Goal: Task Accomplishment & Management: Manage account settings

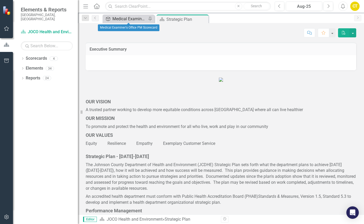
click at [127, 19] on div "Medical Examiner's Office PM Scorecard" at bounding box center [129, 19] width 34 height 6
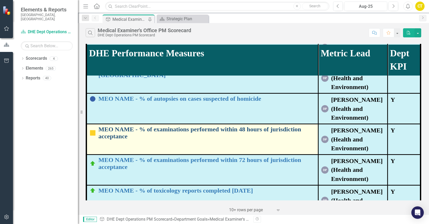
scroll to position [78, 0]
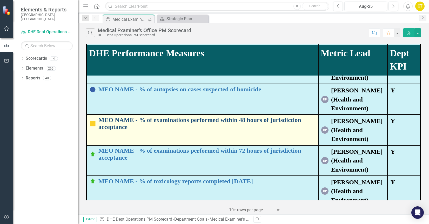
click at [161, 121] on link "MEO NAME - % of examinations performed within 48 hours of jurisdiction acceptan…" at bounding box center [206, 124] width 217 height 14
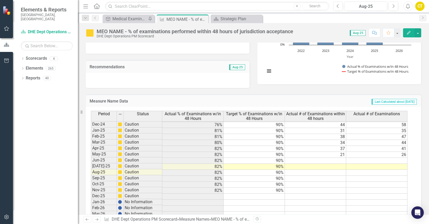
scroll to position [716, 0]
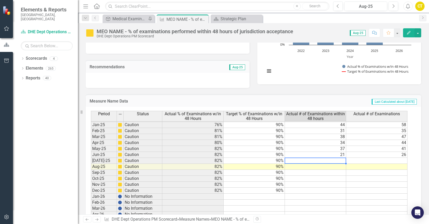
click at [299, 162] on tbody "May-23 Caution 84% 90% 32 39 Jun-23 Caution 84% 90% 24 [DATE]-23 Caution 86% 90…" at bounding box center [249, 133] width 316 height 263
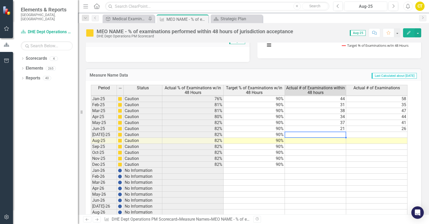
click at [364, 135] on td at bounding box center [376, 135] width 61 height 6
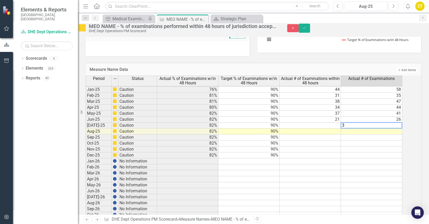
type textarea "39"
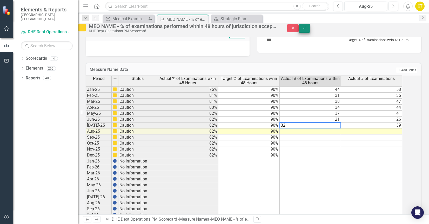
type textarea "32"
click at [307, 30] on icon "Save" at bounding box center [304, 28] width 5 height 4
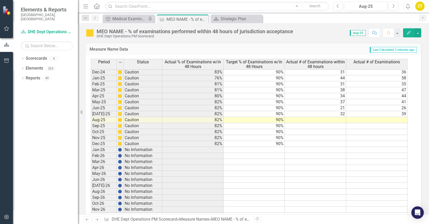
scroll to position [716, 0]
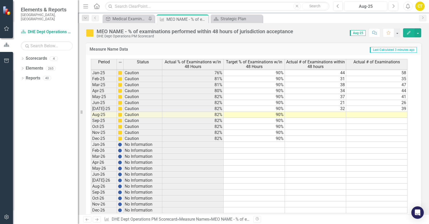
click at [364, 115] on tbody "Apr-23 Caution 84% 90% 26 [DATE]-23 Caution 84% 90% 32 39 Jun-23 Caution 84% 90…" at bounding box center [249, 78] width 316 height 269
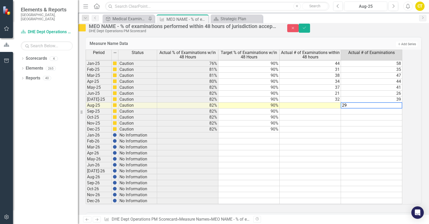
click at [331, 109] on td at bounding box center [310, 106] width 61 height 6
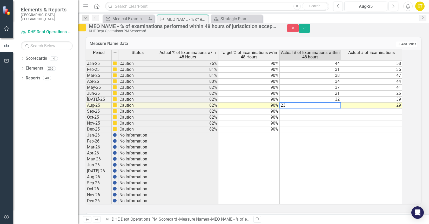
type textarea "23"
click at [364, 150] on td at bounding box center [371, 147] width 61 height 6
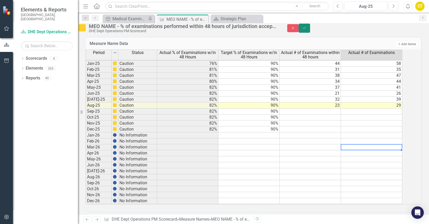
click at [307, 30] on icon "Save" at bounding box center [304, 28] width 5 height 4
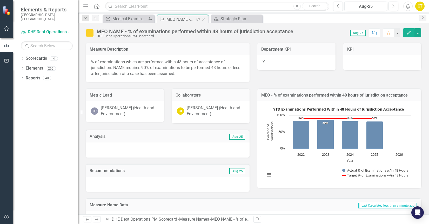
click at [204, 20] on icon "Close" at bounding box center [203, 19] width 5 height 4
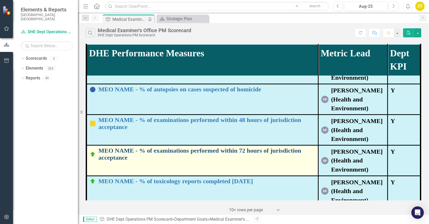
click at [245, 154] on link "MEO NAME - % of examinations performed within 72 hours of jurisdiction acceptan…" at bounding box center [206, 154] width 217 height 14
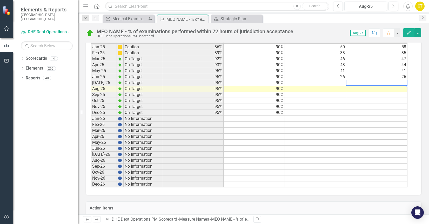
click at [364, 81] on tbody "Dec-23 On Target 96% 90% 41 42 Jan-24 On Target 95% 90% 37 39 Feb-24 On Target …" at bounding box center [249, 76] width 316 height 221
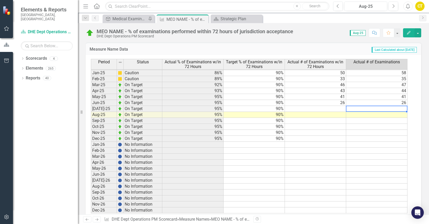
click at [364, 109] on td at bounding box center [376, 109] width 61 height 6
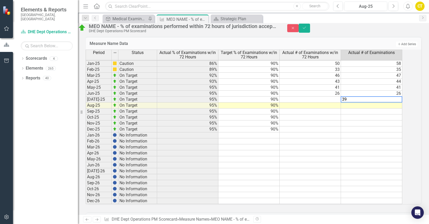
click at [321, 103] on td at bounding box center [310, 100] width 61 height 6
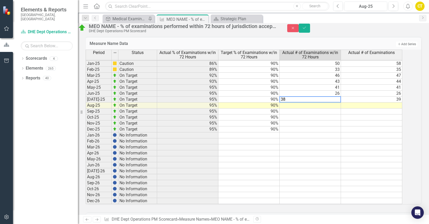
click at [364, 109] on td at bounding box center [371, 106] width 61 height 6
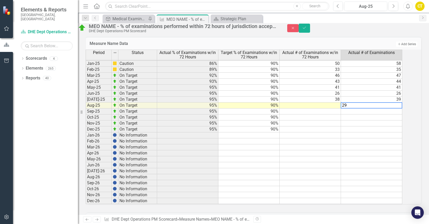
click at [322, 109] on td at bounding box center [310, 106] width 61 height 6
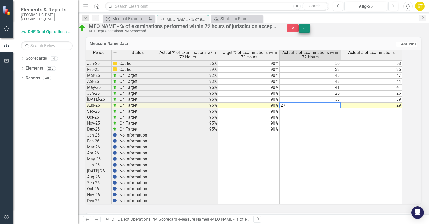
type textarea "27"
click at [307, 30] on icon "Save" at bounding box center [304, 28] width 5 height 4
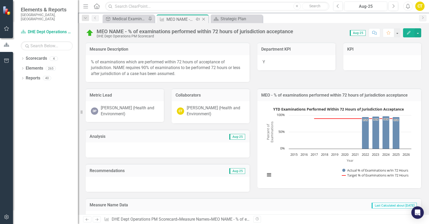
click at [204, 19] on icon "Close" at bounding box center [203, 19] width 5 height 4
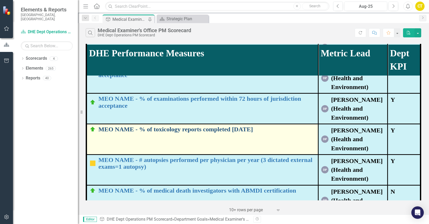
click at [255, 132] on link "MEO NAME - % of toxicology reports completed [DATE]" at bounding box center [206, 129] width 217 height 7
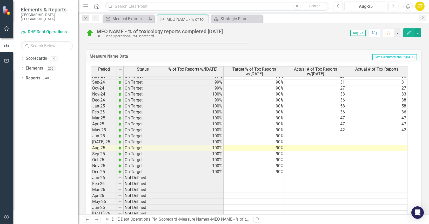
click at [349, 135] on tbody "Jun-23 On Target 100% 90% 35 35 [DATE]-23 On Target 100% 90% 43 43 Aug-23 On Ta…" at bounding box center [249, 118] width 316 height 257
click at [349, 136] on td at bounding box center [376, 136] width 61 height 6
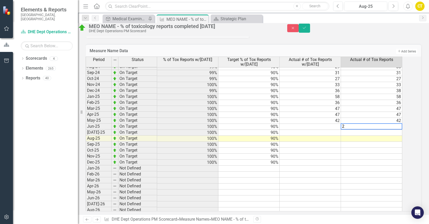
type textarea "28"
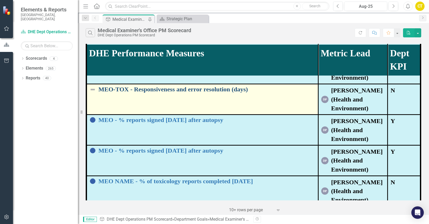
scroll to position [483, 0]
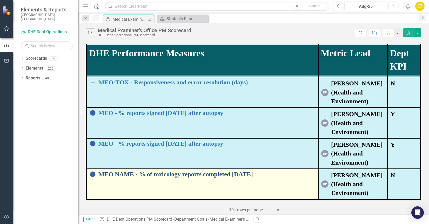
click at [231, 177] on td "MEO NAME - % of toxicology reports completed within 60 days Edit Edit Measure N…" at bounding box center [202, 184] width 232 height 31
click at [231, 174] on link "MEO NAME - % of toxicology reports completed [DATE]" at bounding box center [206, 174] width 217 height 7
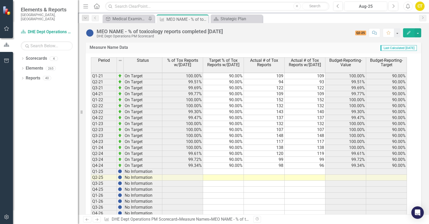
scroll to position [156, 0]
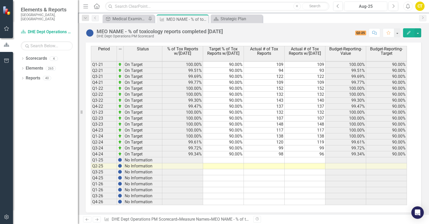
click at [280, 160] on tbody "Q3-17 On Target 100.00% 90.00% 68 68 100.00% 90.00% Q4-17 On Target 99.32% 90.0…" at bounding box center [249, 91] width 316 height 227
click at [279, 160] on td at bounding box center [264, 160] width 41 height 6
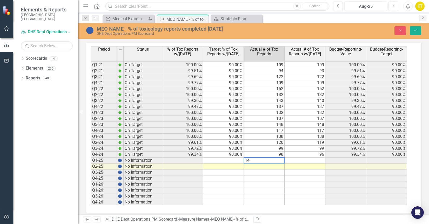
type textarea "141"
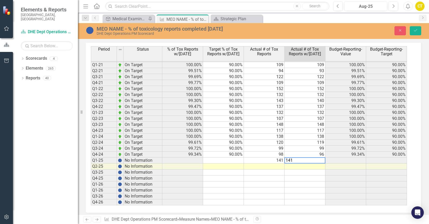
type textarea "141"
click at [317, 166] on td at bounding box center [305, 167] width 41 height 6
click at [280, 166] on td at bounding box center [264, 167] width 41 height 6
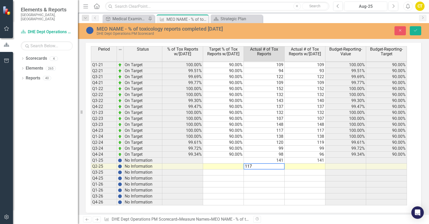
type textarea "117"
click at [305, 166] on td at bounding box center [305, 167] width 41 height 6
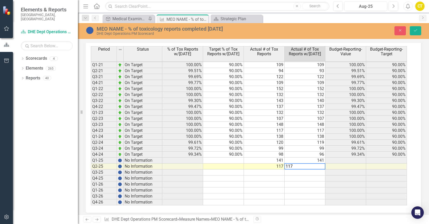
type textarea "117"
click at [306, 174] on td at bounding box center [305, 173] width 41 height 6
click at [418, 31] on button "Save" at bounding box center [415, 30] width 11 height 9
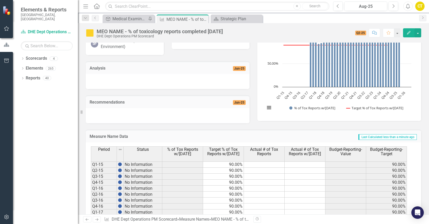
scroll to position [26, 0]
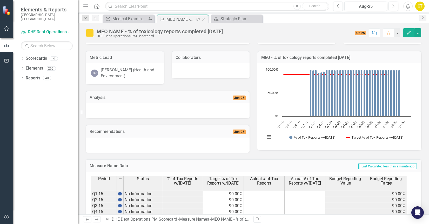
click at [205, 20] on icon "Close" at bounding box center [203, 19] width 5 height 4
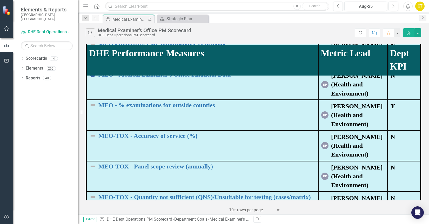
scroll to position [483, 0]
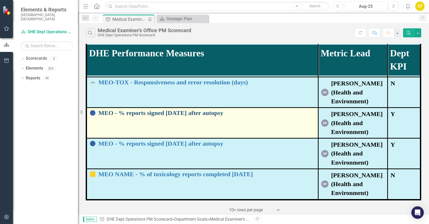
click at [209, 115] on link "MEO - % reports signed [DATE] after autopsy" at bounding box center [206, 113] width 217 height 7
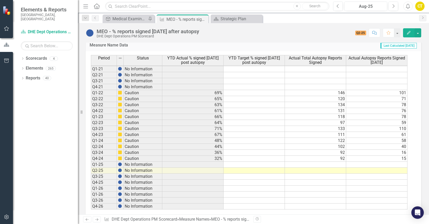
scroll to position [156, 0]
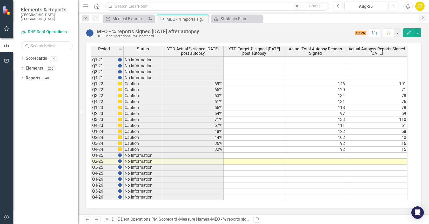
click at [232, 156] on td at bounding box center [254, 156] width 61 height 6
click at [204, 20] on icon "Close" at bounding box center [203, 19] width 5 height 4
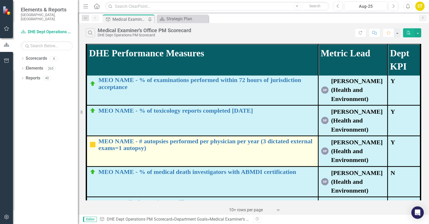
scroll to position [156, 0]
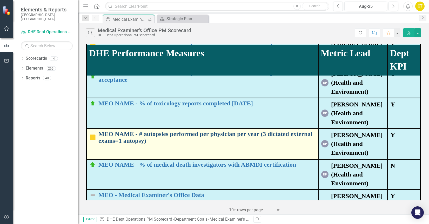
click at [274, 136] on link "MEO NAME - # autopsies performed per physician per year (3 dictated external ex…" at bounding box center [206, 138] width 217 height 14
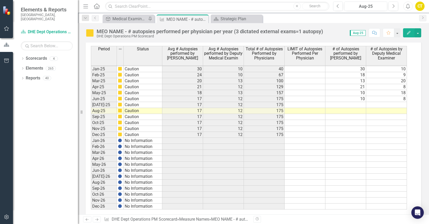
click at [347, 105] on tbody "Sep-23 Below Plan 13 15 250 325.00 12 10 Oct-23 Below Plan 13 15 278 325.00 20 …" at bounding box center [249, 89] width 316 height 239
click at [346, 104] on td at bounding box center [345, 105] width 41 height 6
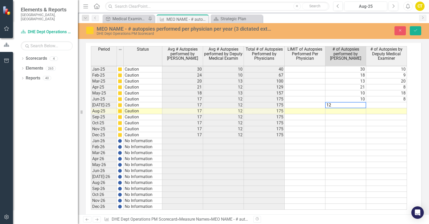
type textarea "12"
click at [390, 106] on td at bounding box center [386, 105] width 41 height 6
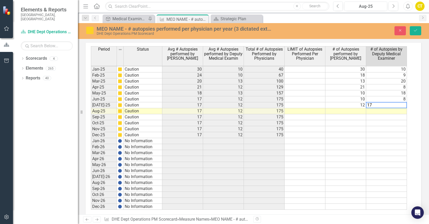
type textarea "17"
click at [347, 110] on td at bounding box center [345, 111] width 41 height 6
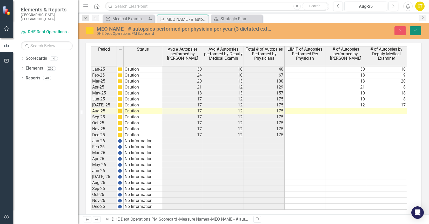
click at [418, 31] on button "Save" at bounding box center [415, 30] width 11 height 9
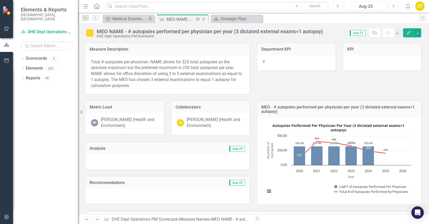
click at [203, 19] on icon "Close" at bounding box center [203, 19] width 5 height 4
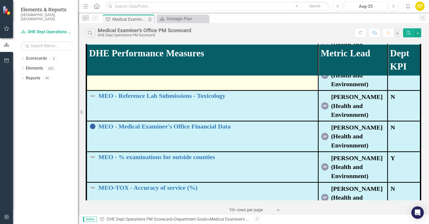
scroll to position [312, 0]
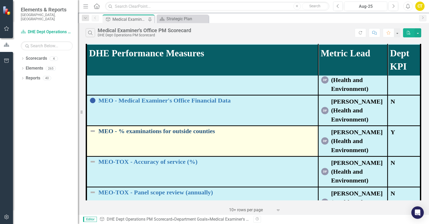
click at [208, 131] on link "MEO - % examinations for outside counties" at bounding box center [206, 131] width 217 height 7
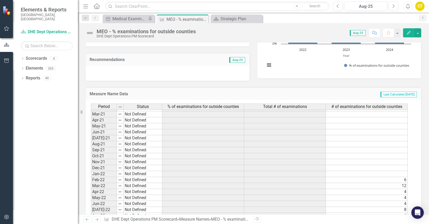
scroll to position [441, 0]
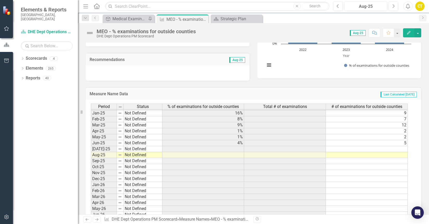
click at [403, 148] on td at bounding box center [367, 149] width 82 height 6
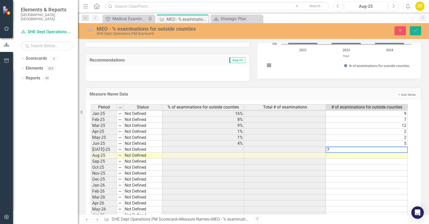
type textarea "7"
click at [364, 156] on td at bounding box center [367, 156] width 82 height 6
click at [397, 155] on td at bounding box center [367, 156] width 82 height 6
type textarea "5"
click at [299, 166] on td at bounding box center [285, 168] width 82 height 6
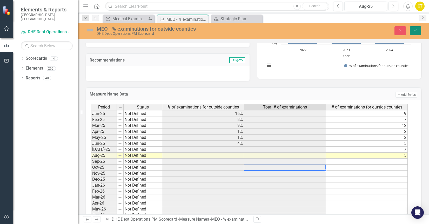
click at [417, 32] on button "Save" at bounding box center [415, 30] width 11 height 9
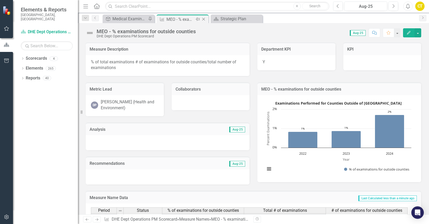
click at [204, 18] on icon "Close" at bounding box center [203, 19] width 5 height 4
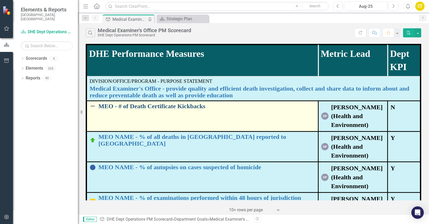
click at [197, 107] on link "MEO - # of Death Certificate Kickbacks" at bounding box center [206, 106] width 217 height 7
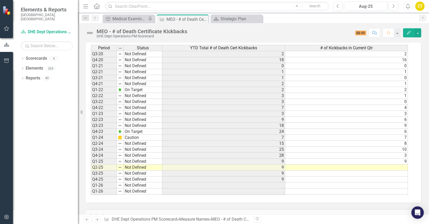
scroll to position [143, 0]
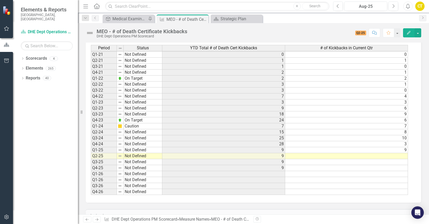
click at [390, 156] on td at bounding box center [346, 156] width 123 height 6
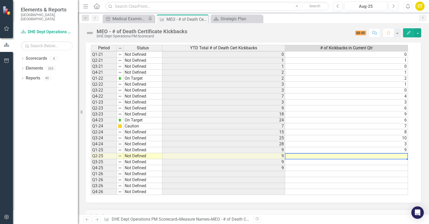
click at [393, 145] on td "3" at bounding box center [346, 144] width 123 height 6
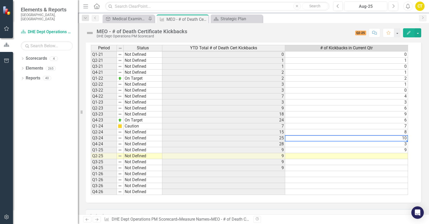
click at [385, 139] on td "10" at bounding box center [346, 138] width 123 height 6
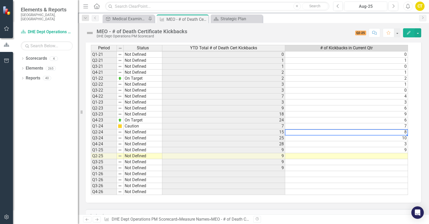
click at [366, 131] on td "8" at bounding box center [346, 132] width 123 height 6
click at [313, 125] on td "7" at bounding box center [346, 126] width 123 height 6
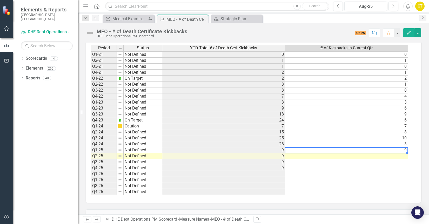
click at [365, 150] on td "9" at bounding box center [346, 150] width 123 height 6
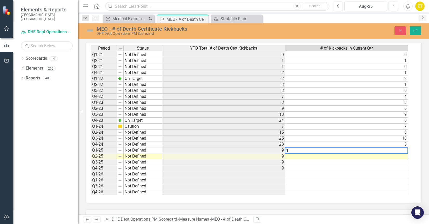
type textarea "11"
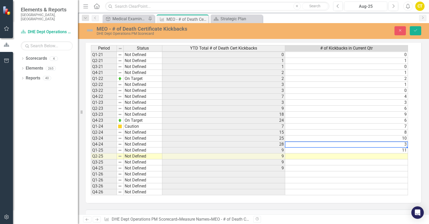
click at [390, 144] on td "3" at bounding box center [346, 145] width 123 height 6
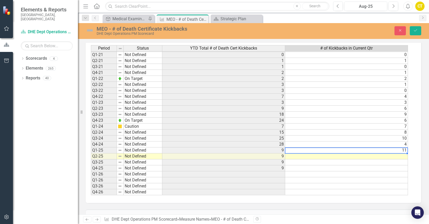
type textarea "11"
click at [398, 156] on td at bounding box center [346, 156] width 123 height 6
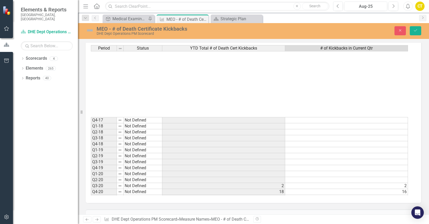
scroll to position [143, 0]
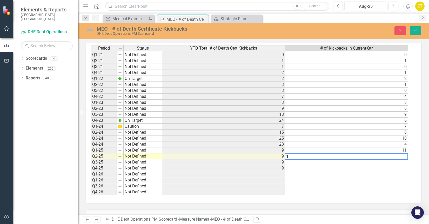
type textarea "11"
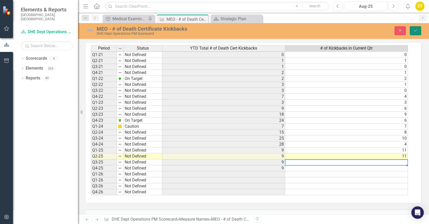
click at [415, 31] on icon "Save" at bounding box center [415, 31] width 5 height 4
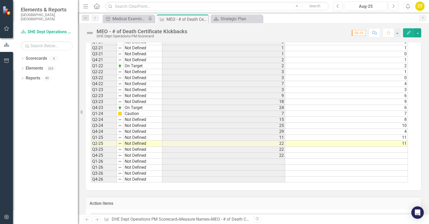
scroll to position [182, 0]
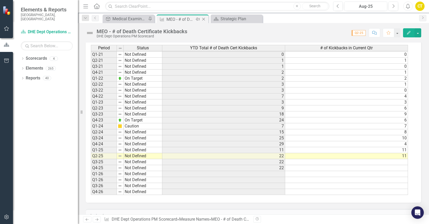
click at [204, 19] on icon at bounding box center [203, 19] width 3 height 3
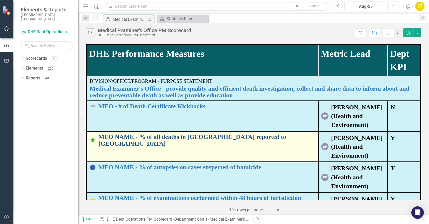
scroll to position [26, 0]
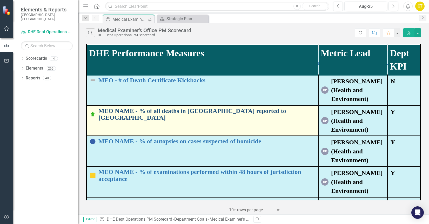
click at [166, 112] on link "MEO NAME - % of all deaths in [GEOGRAPHIC_DATA] reported to [GEOGRAPHIC_DATA]" at bounding box center [206, 114] width 217 height 14
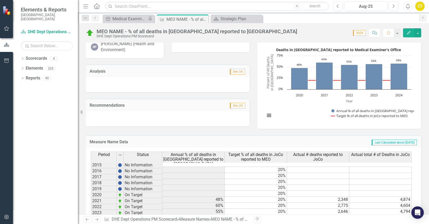
scroll to position [104, 0]
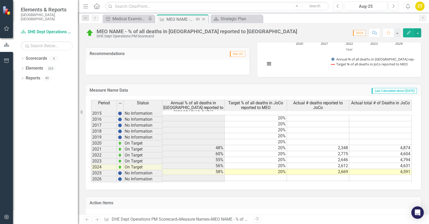
click at [203, 19] on icon at bounding box center [203, 19] width 3 height 3
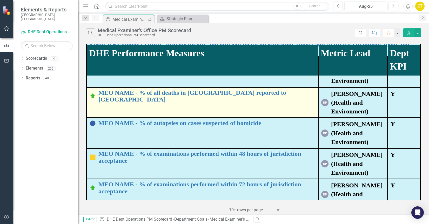
scroll to position [52, 0]
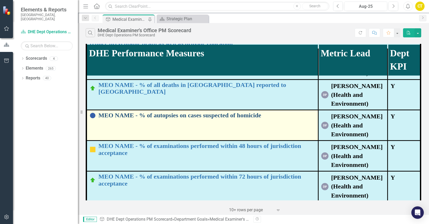
click at [203, 117] on link "MEO NAME - % of autopsies on cases suspected of homicide" at bounding box center [206, 115] width 217 height 7
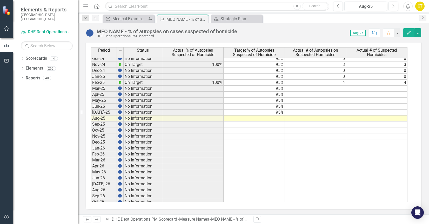
click at [400, 89] on tbody "May-23 No Information 95% Jun-23 No Information 95% Jul-23 No Information 95% A…" at bounding box center [249, 85] width 316 height 263
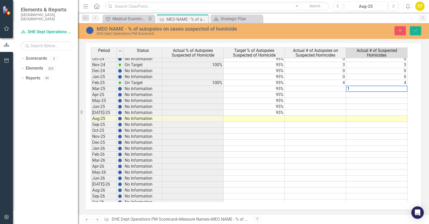
type textarea "1"
click at [332, 90] on td at bounding box center [315, 89] width 61 height 6
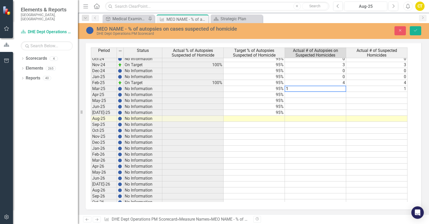
type textarea "1"
click at [349, 95] on td at bounding box center [376, 95] width 61 height 6
click at [414, 29] on icon "Save" at bounding box center [415, 31] width 5 height 4
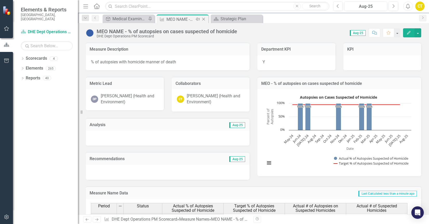
click at [204, 19] on icon "Close" at bounding box center [203, 19] width 5 height 4
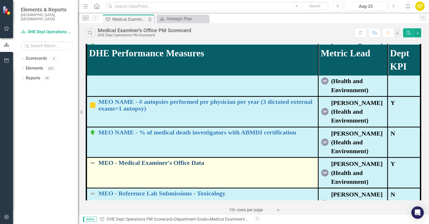
scroll to position [197, 0]
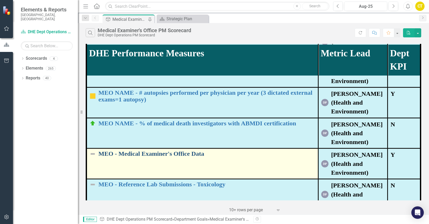
click at [127, 154] on link "MEO - Medical Examiner's Office Data" at bounding box center [206, 153] width 217 height 7
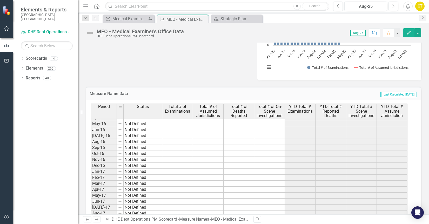
scroll to position [104, 0]
